Goal: Information Seeking & Learning: Learn about a topic

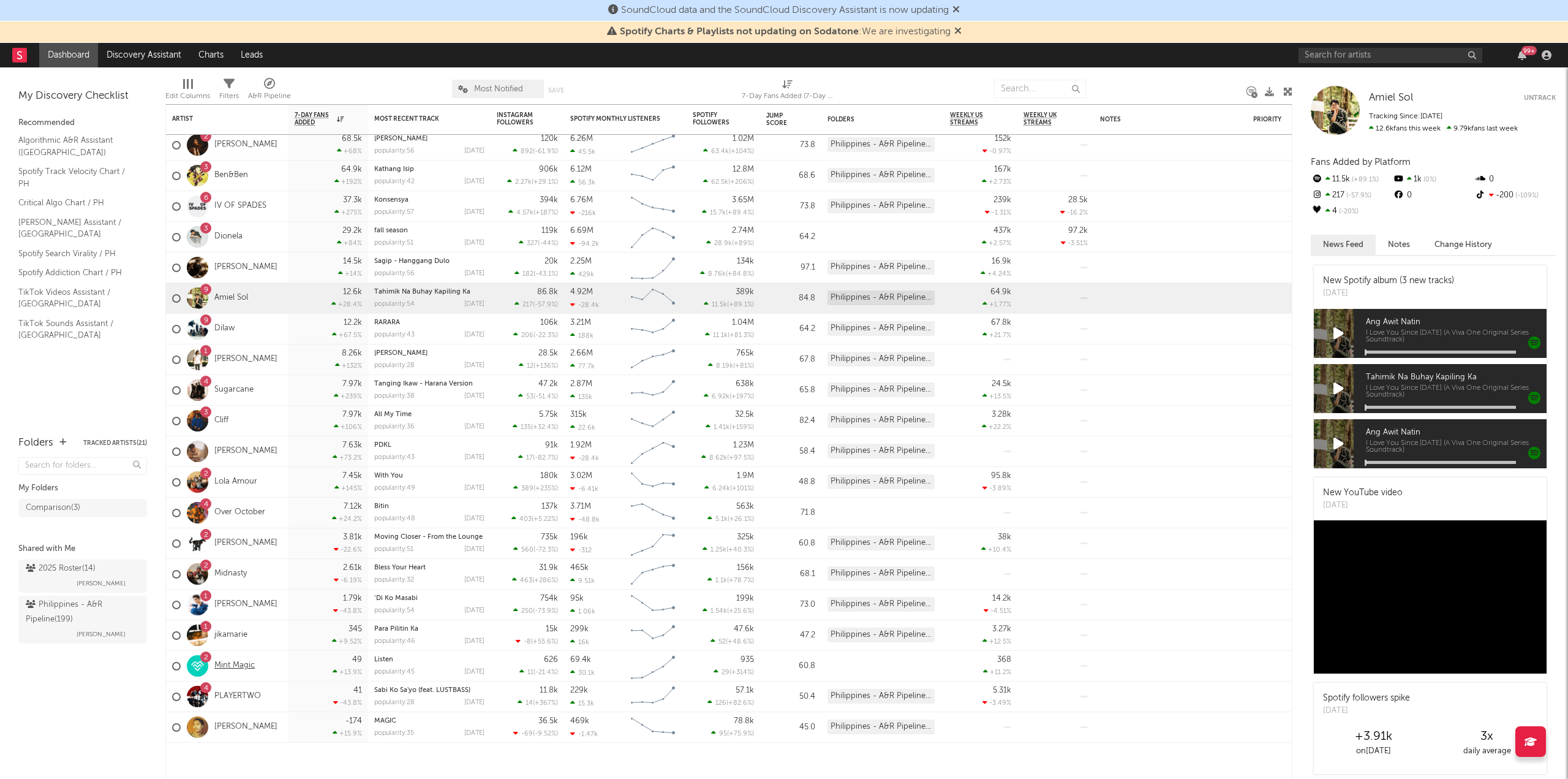
click at [242, 663] on link "Mint Magic" at bounding box center [234, 665] width 41 height 10
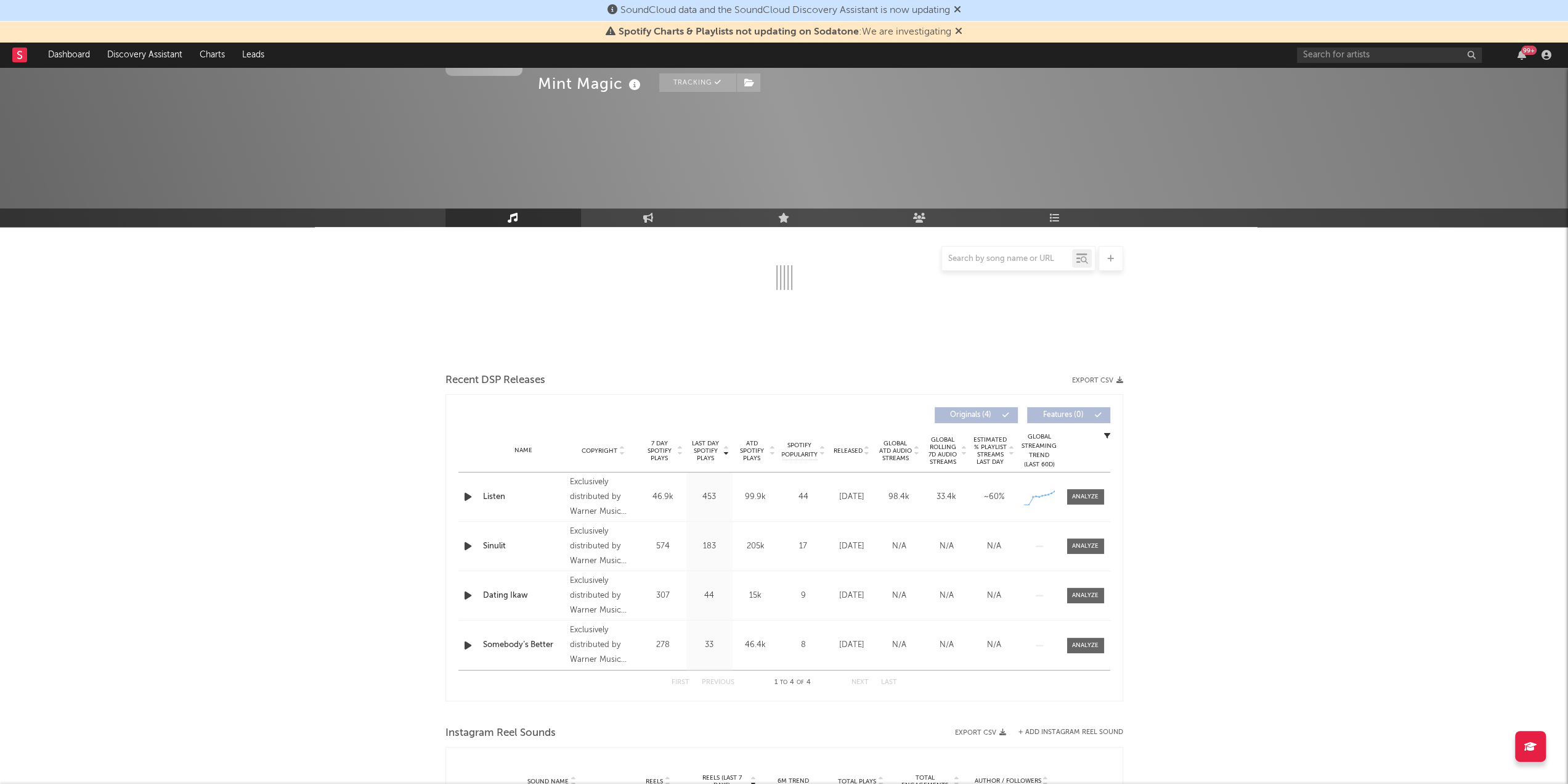
select select "1w"
